Goal: Task Accomplishment & Management: Complete application form

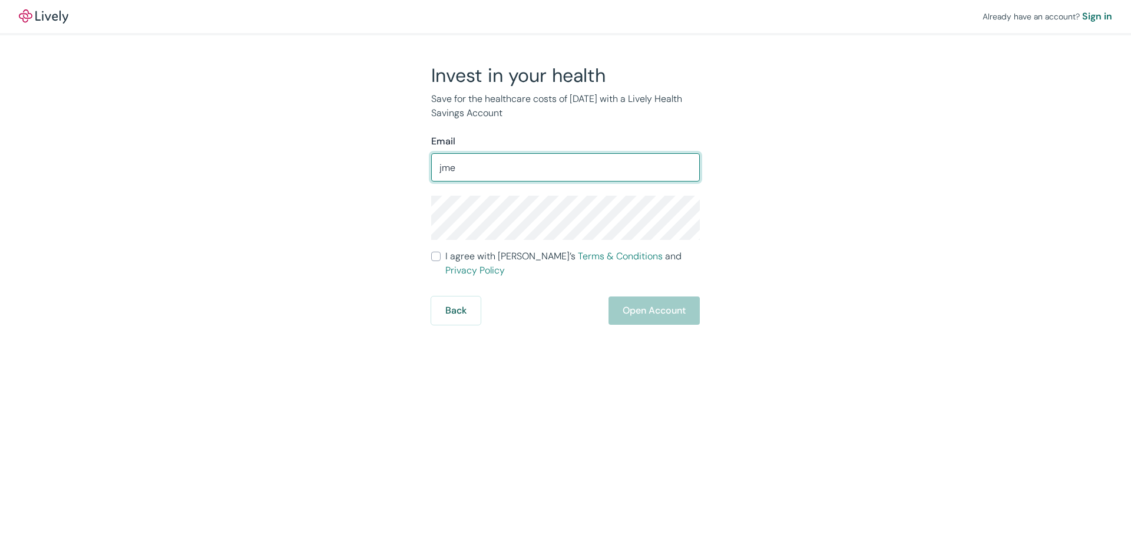
drag, startPoint x: 491, startPoint y: 168, endPoint x: 436, endPoint y: 167, distance: 55.4
click at [436, 167] on input "jme" at bounding box center [565, 168] width 269 height 24
type input "[EMAIL_ADDRESS][DOMAIN_NAME]"
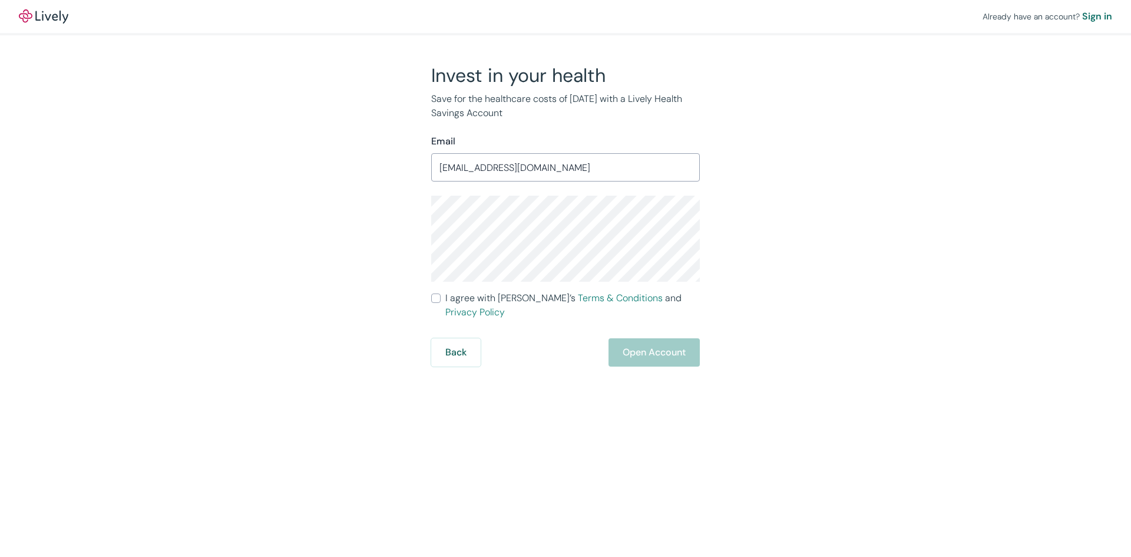
click at [438, 298] on input "I agree with Lively’s Terms & Conditions and Privacy Policy" at bounding box center [435, 297] width 9 height 9
checkbox input "true"
click at [641, 338] on button "Open Account" at bounding box center [654, 352] width 91 height 28
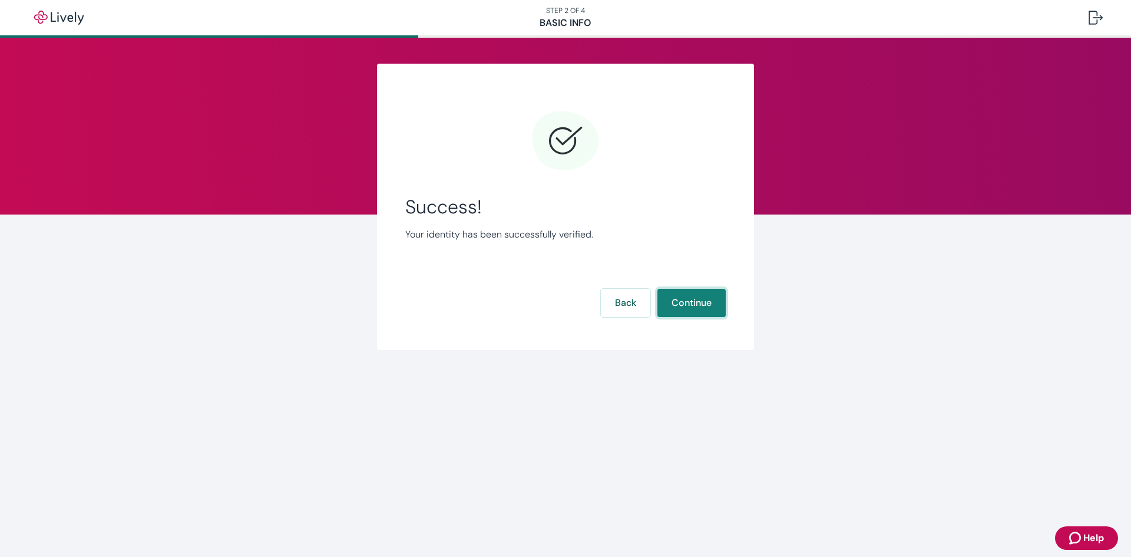
click at [691, 299] on button "Continue" at bounding box center [692, 303] width 68 height 28
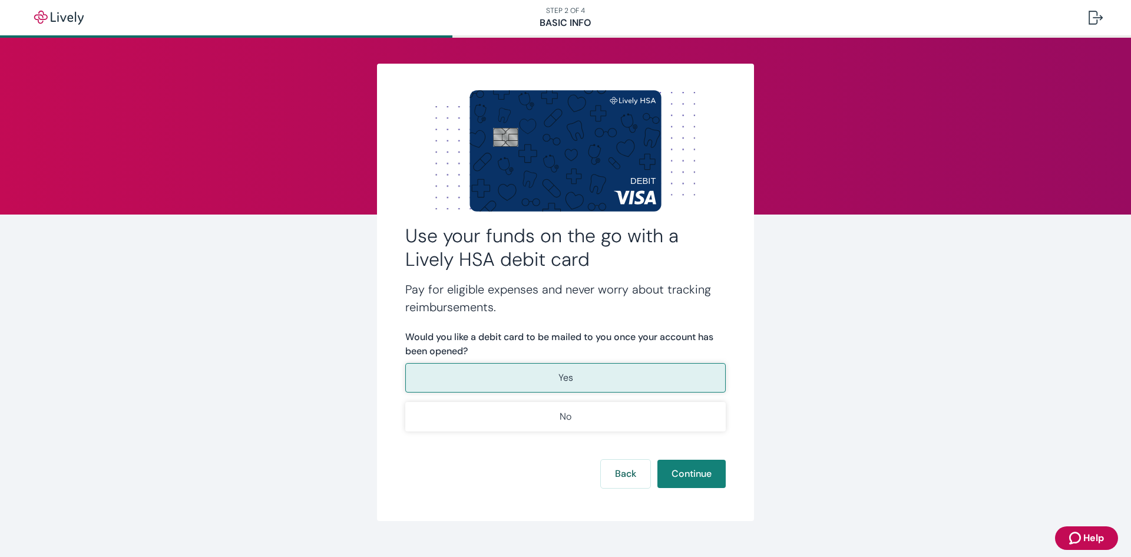
scroll to position [21, 0]
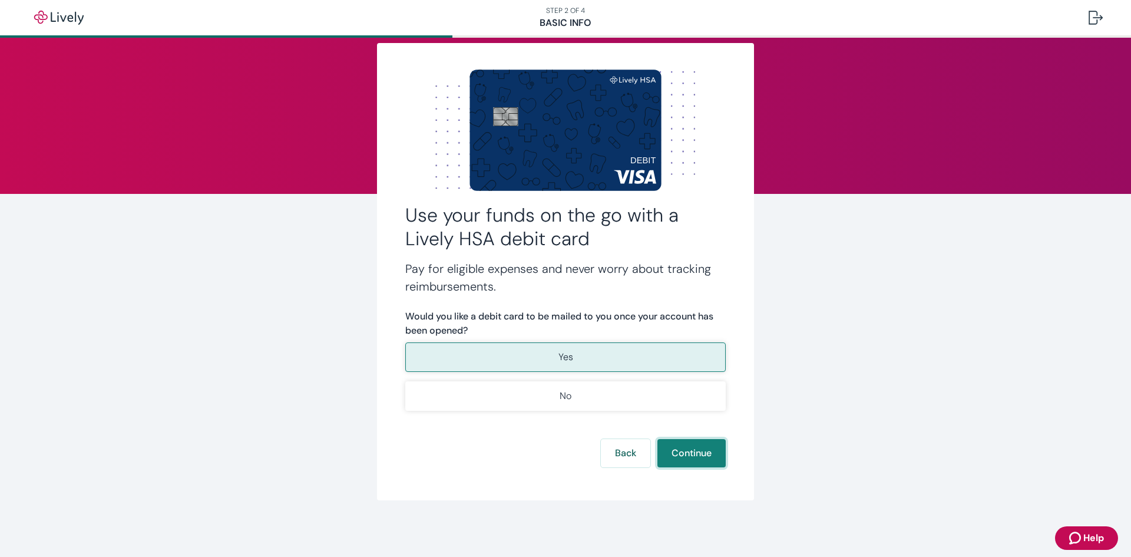
click at [679, 451] on button "Continue" at bounding box center [692, 453] width 68 height 28
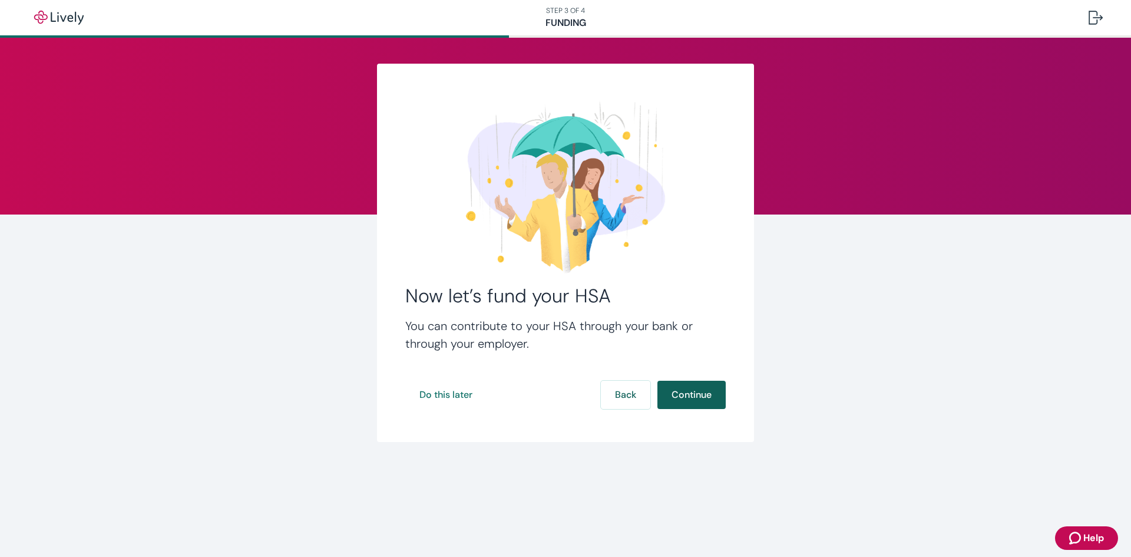
click at [686, 389] on button "Continue" at bounding box center [692, 395] width 68 height 28
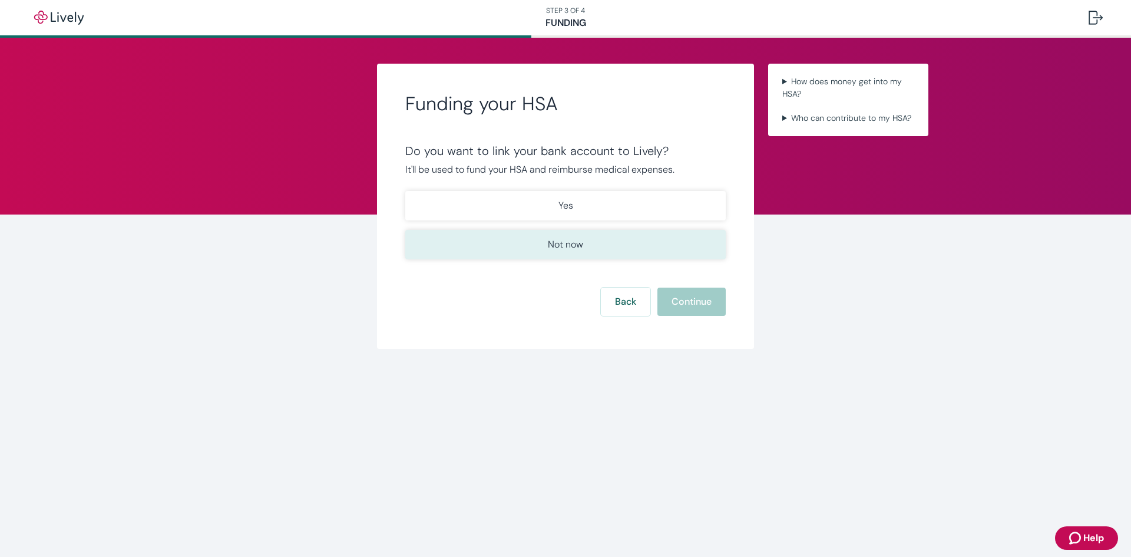
click at [552, 254] on button "Not now" at bounding box center [565, 244] width 321 height 29
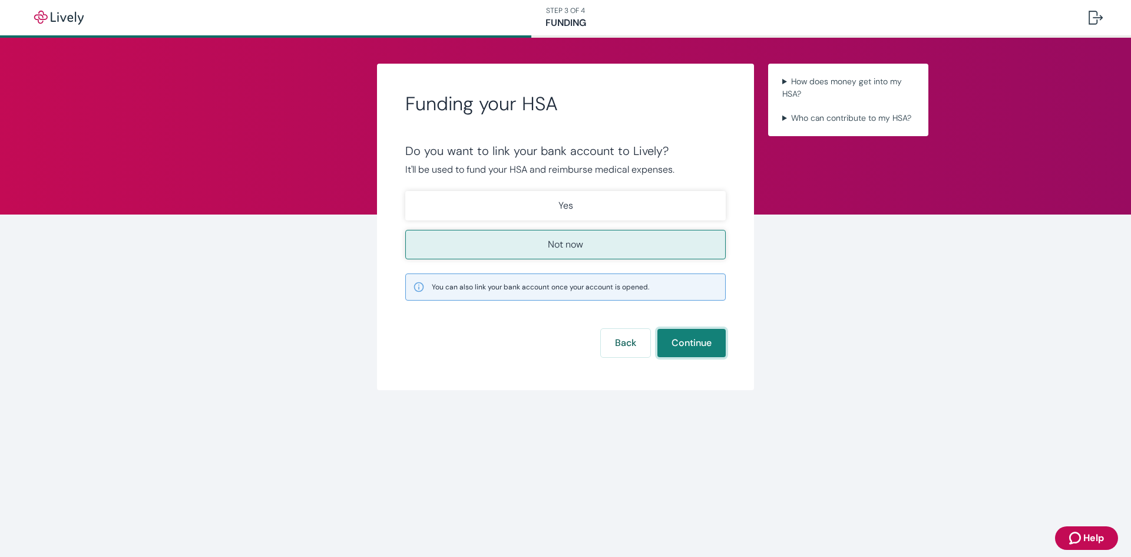
click at [678, 346] on button "Continue" at bounding box center [692, 343] width 68 height 28
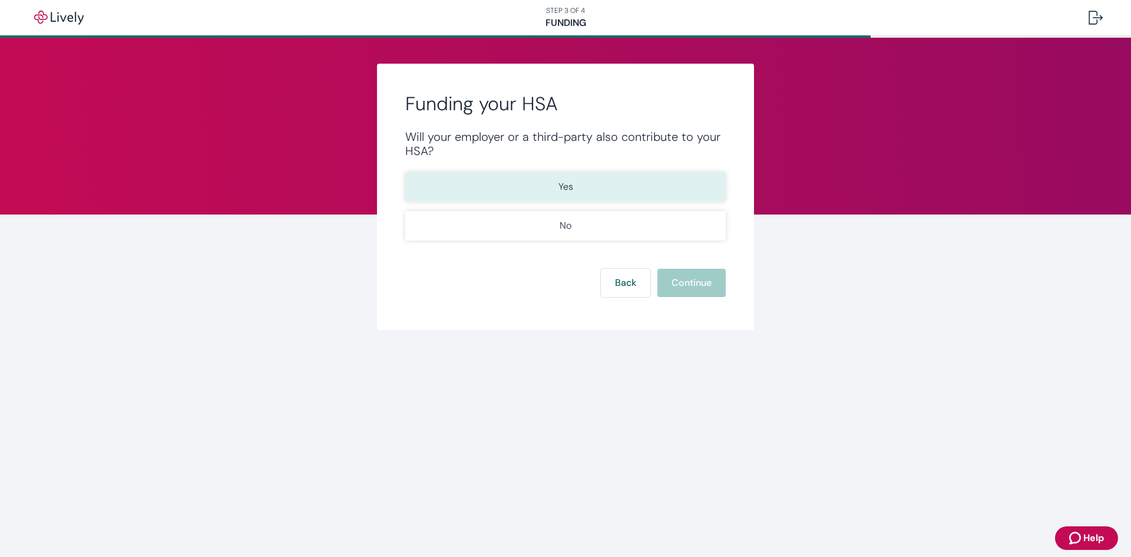
click at [601, 194] on button "Yes" at bounding box center [565, 186] width 321 height 29
click at [589, 190] on button "Yes" at bounding box center [565, 186] width 321 height 29
click at [684, 284] on button "Continue" at bounding box center [692, 283] width 68 height 28
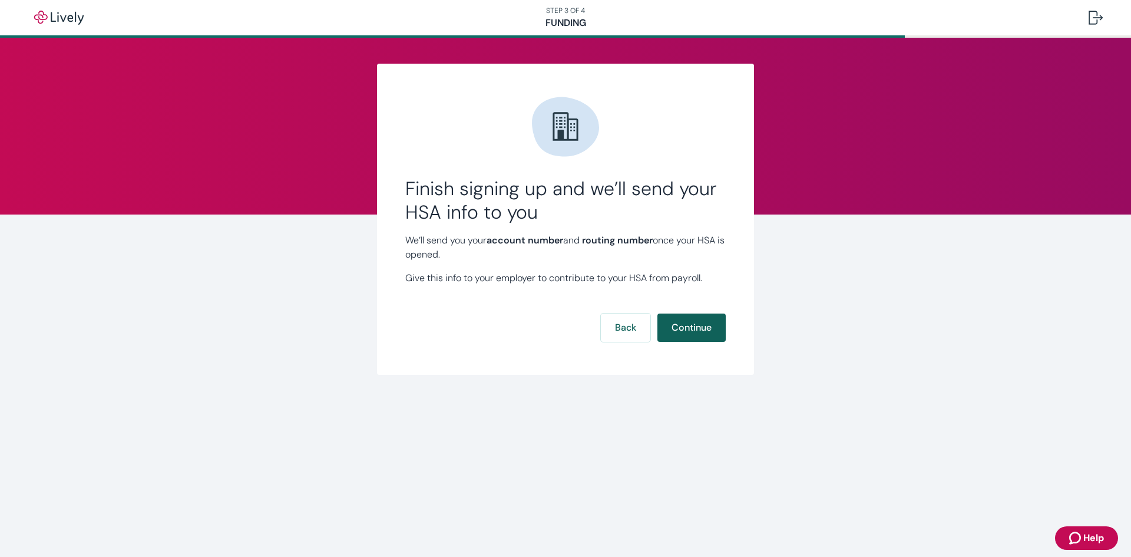
click at [692, 324] on button "Continue" at bounding box center [692, 327] width 68 height 28
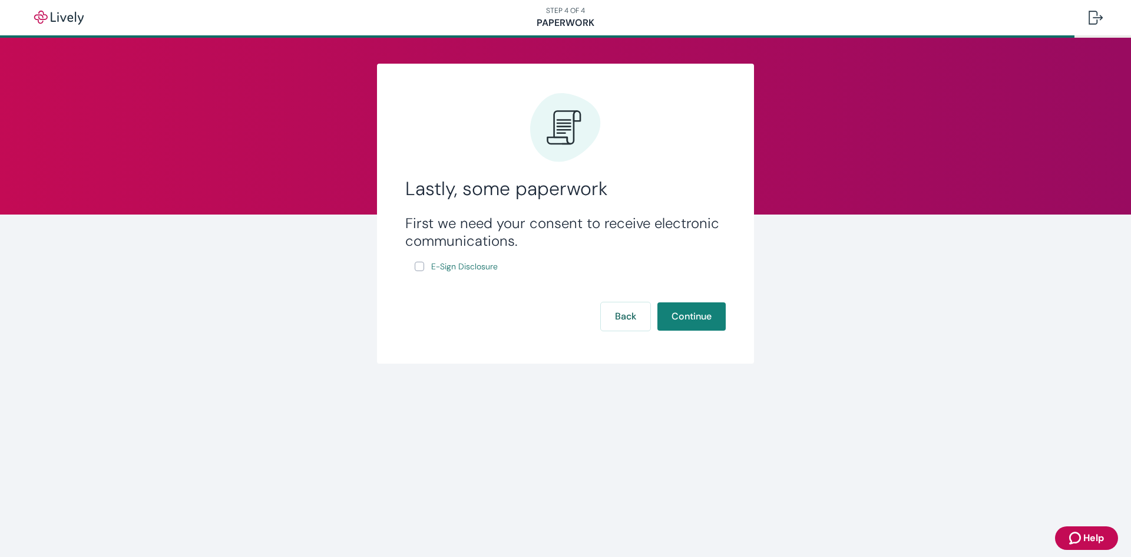
click at [421, 268] on input "E-Sign Disclosure" at bounding box center [419, 266] width 9 height 9
checkbox input "true"
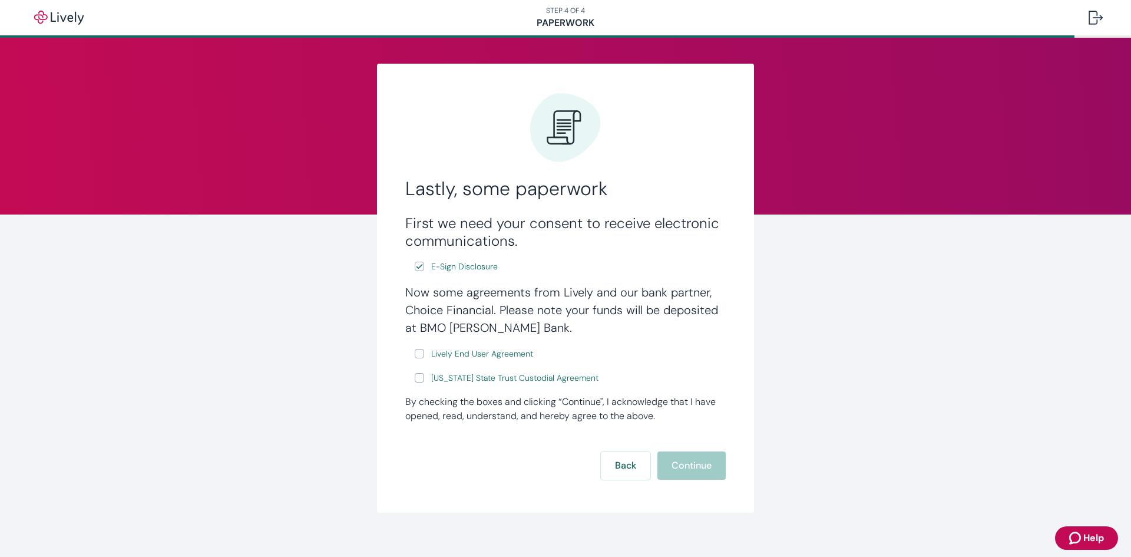
click at [417, 355] on input "Lively End User Agreement" at bounding box center [419, 353] width 9 height 9
checkbox input "true"
click at [415, 379] on input "[US_STATE] State Trust Custodial Agreement" at bounding box center [419, 377] width 9 height 9
checkbox input "true"
click at [688, 467] on button "Continue" at bounding box center [692, 465] width 68 height 28
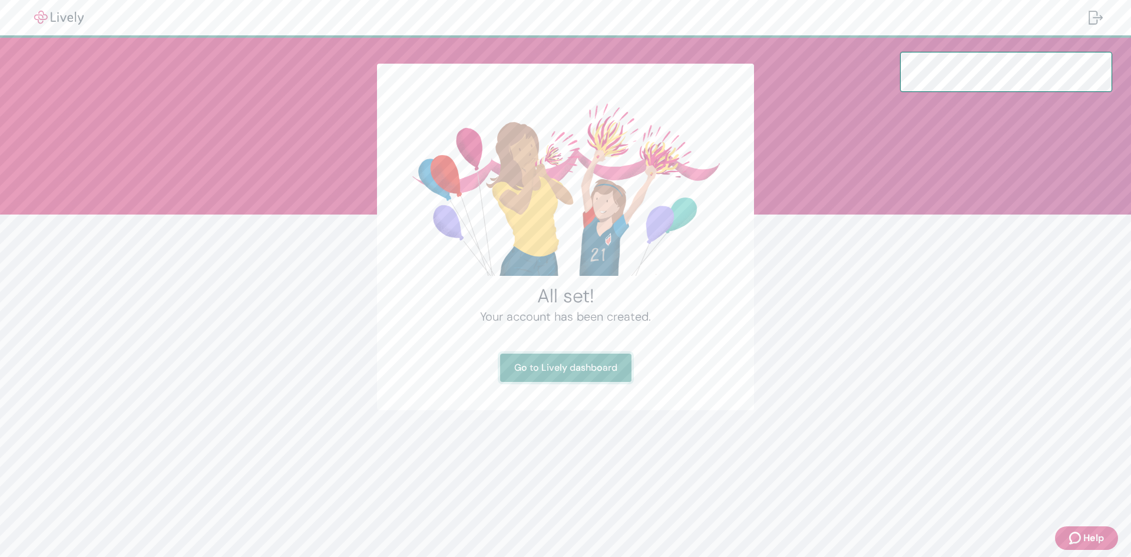
click at [560, 369] on link "Go to Lively dashboard" at bounding box center [565, 368] width 131 height 28
